Goal: Task Accomplishment & Management: Manage account settings

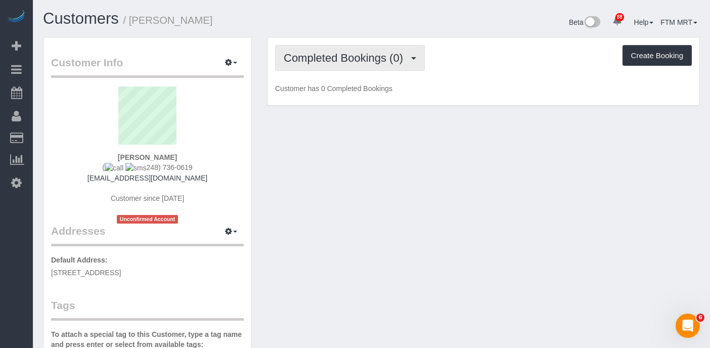
click at [416, 60] on button "Completed Bookings (0)" at bounding box center [350, 58] width 150 height 26
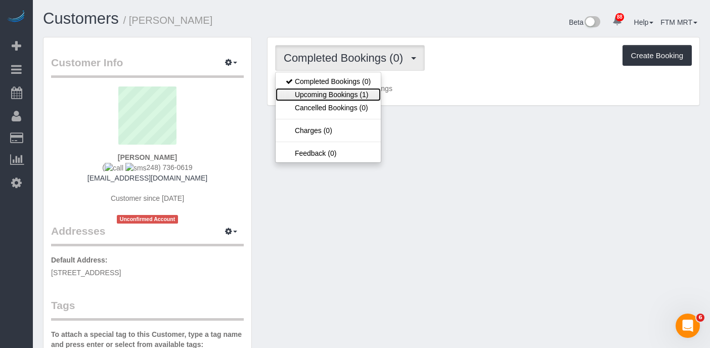
click at [357, 94] on link "Upcoming Bookings (1)" at bounding box center [328, 94] width 105 height 13
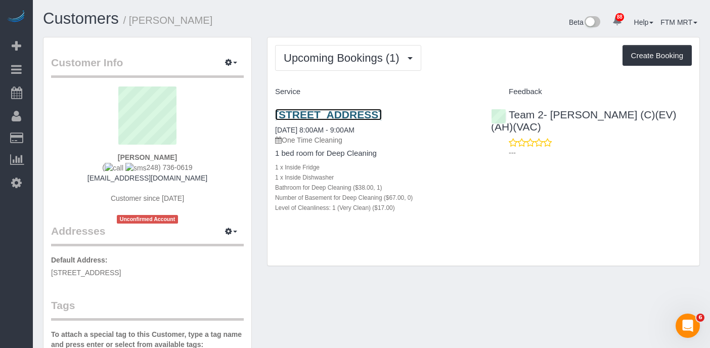
click at [353, 112] on link "[STREET_ADDRESS]" at bounding box center [328, 115] width 107 height 12
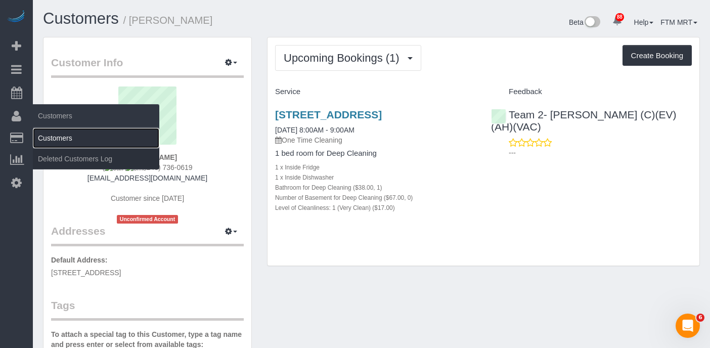
click at [56, 135] on link "Customers" at bounding box center [96, 138] width 126 height 20
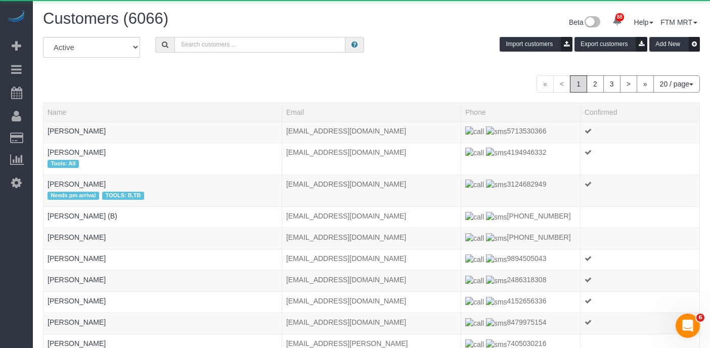
click at [303, 47] on input "text" at bounding box center [260, 45] width 171 height 16
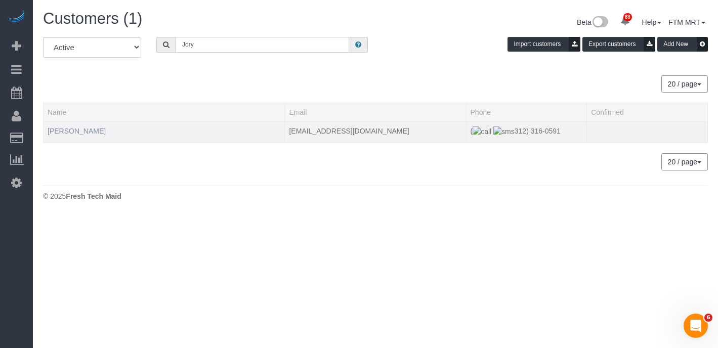
type input "Jory"
click at [77, 132] on link "[PERSON_NAME]" at bounding box center [77, 131] width 58 height 8
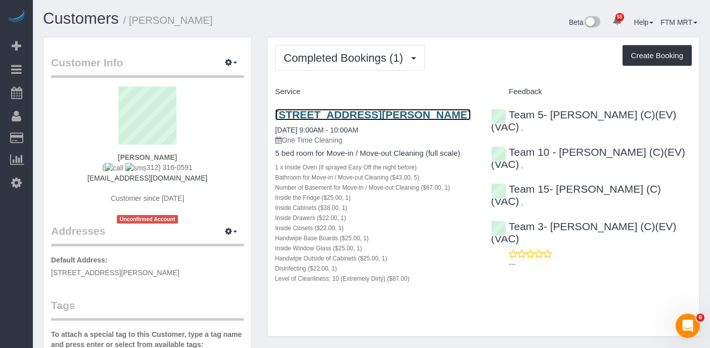
click at [369, 116] on link "[STREET_ADDRESS][PERSON_NAME]" at bounding box center [373, 115] width 196 height 12
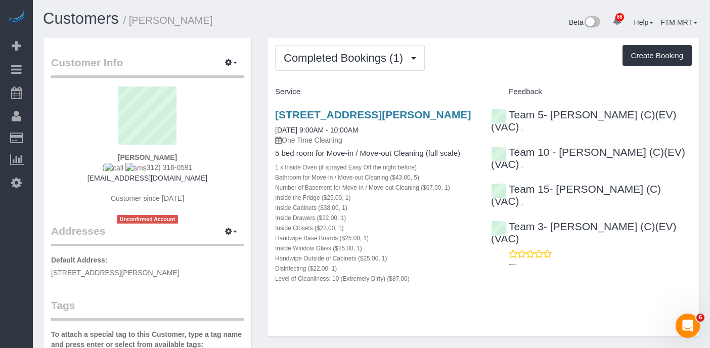
drag, startPoint x: 450, startPoint y: 112, endPoint x: 257, endPoint y: 115, distance: 193.2
click at [259, 116] on div "Customer Info Edit Contact Info Send Message Email Preferences Special Sales Ta…" at bounding box center [371, 332] width 672 height 590
copy div "Addresses Manage Addresses Add New Address Default Address: [STREET_ADDRESS][PE…"
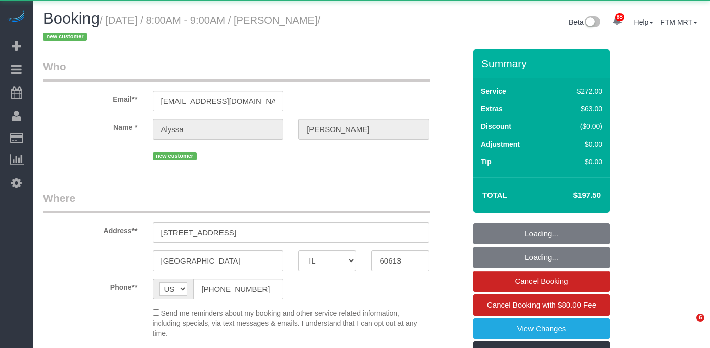
select select "IL"
select select "513"
select select "object:1350"
select select "spot1"
select select "number:1"
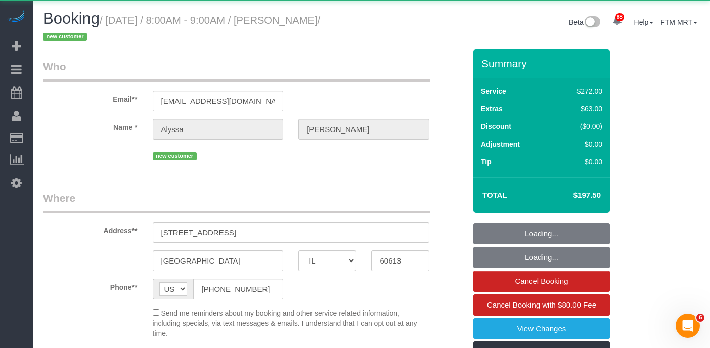
select select "number:58"
select select "number:139"
select select "number:104"
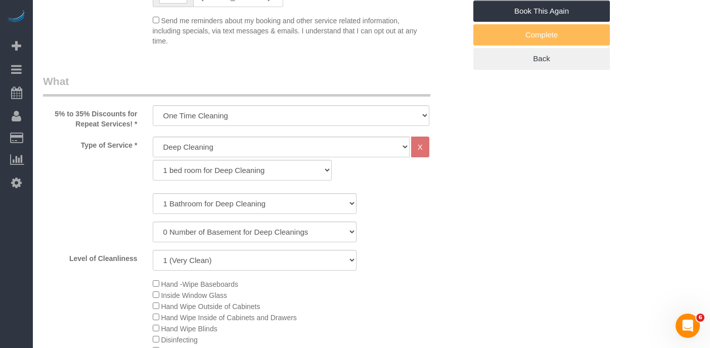
scroll to position [261, 0]
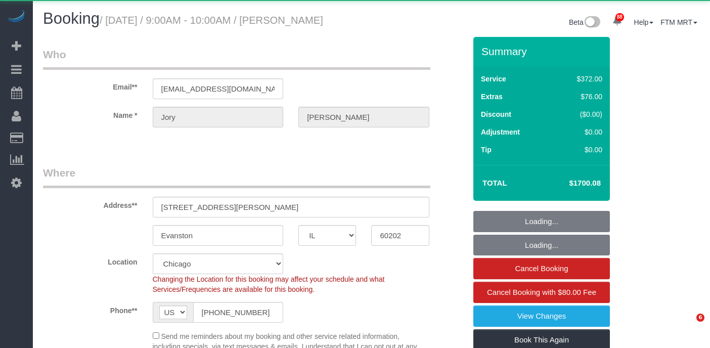
select select "IL"
select select "514"
select select "5"
select select "1"
select select "10"
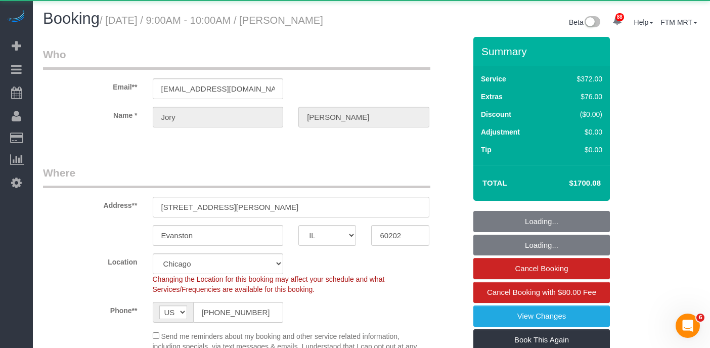
select select "object:1120"
select select "spot1"
select select "5"
select select "1"
select select "10"
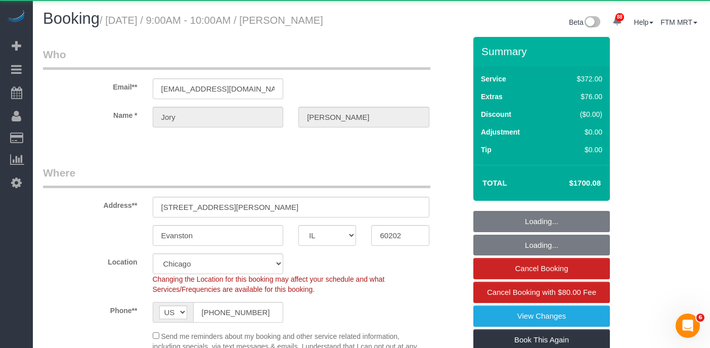
select select "number:1"
select select "number:69"
select select "number:139"
select select "number:104"
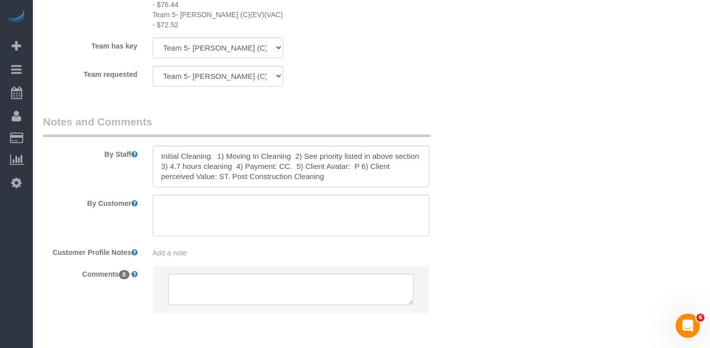
scroll to position [14, 0]
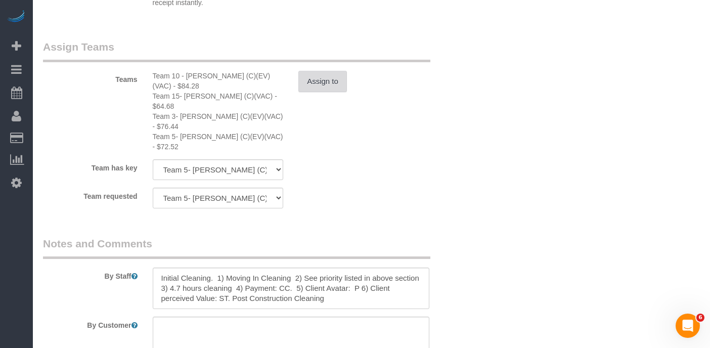
click at [316, 78] on button "Assign to" at bounding box center [322, 81] width 49 height 21
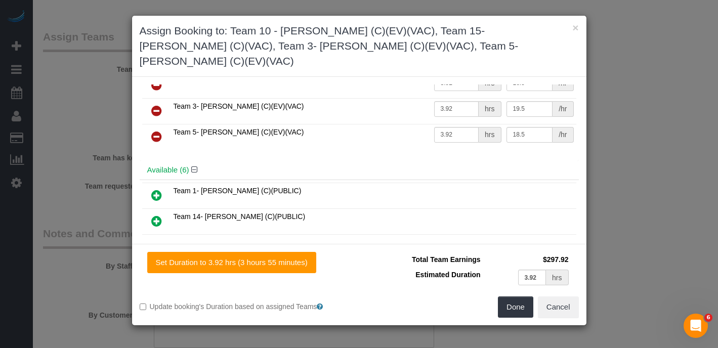
scroll to position [0, 0]
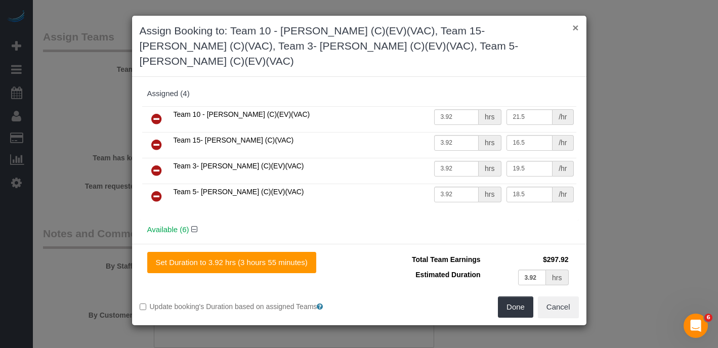
click at [577, 28] on button "×" at bounding box center [575, 27] width 6 height 11
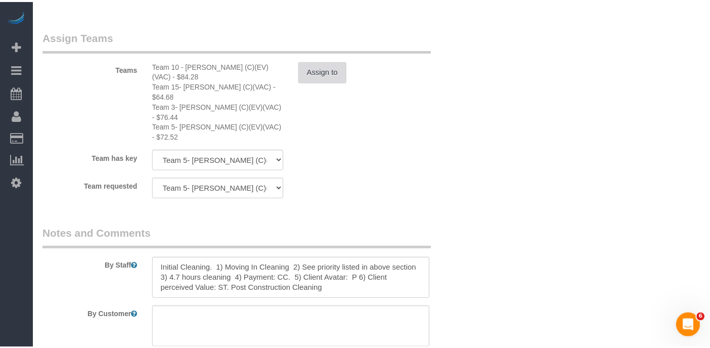
scroll to position [1966, 0]
